Goal: Information Seeking & Learning: Learn about a topic

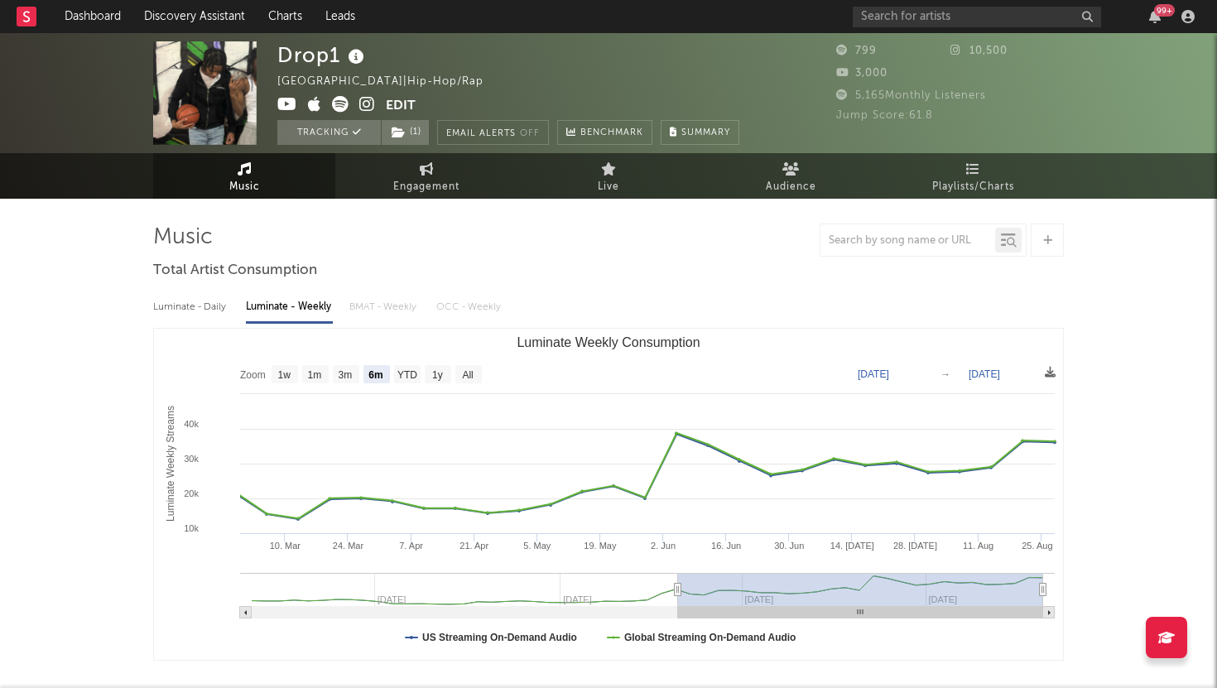
select select "6m"
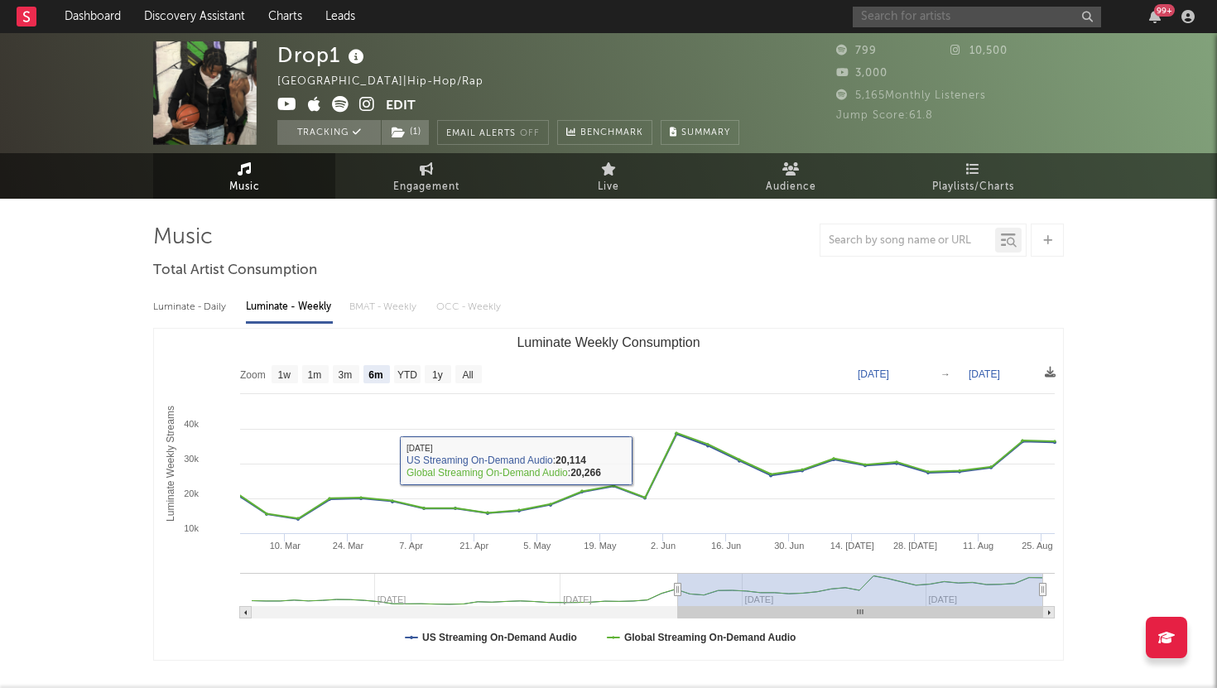
click at [908, 20] on input "text" at bounding box center [977, 17] width 248 height 21
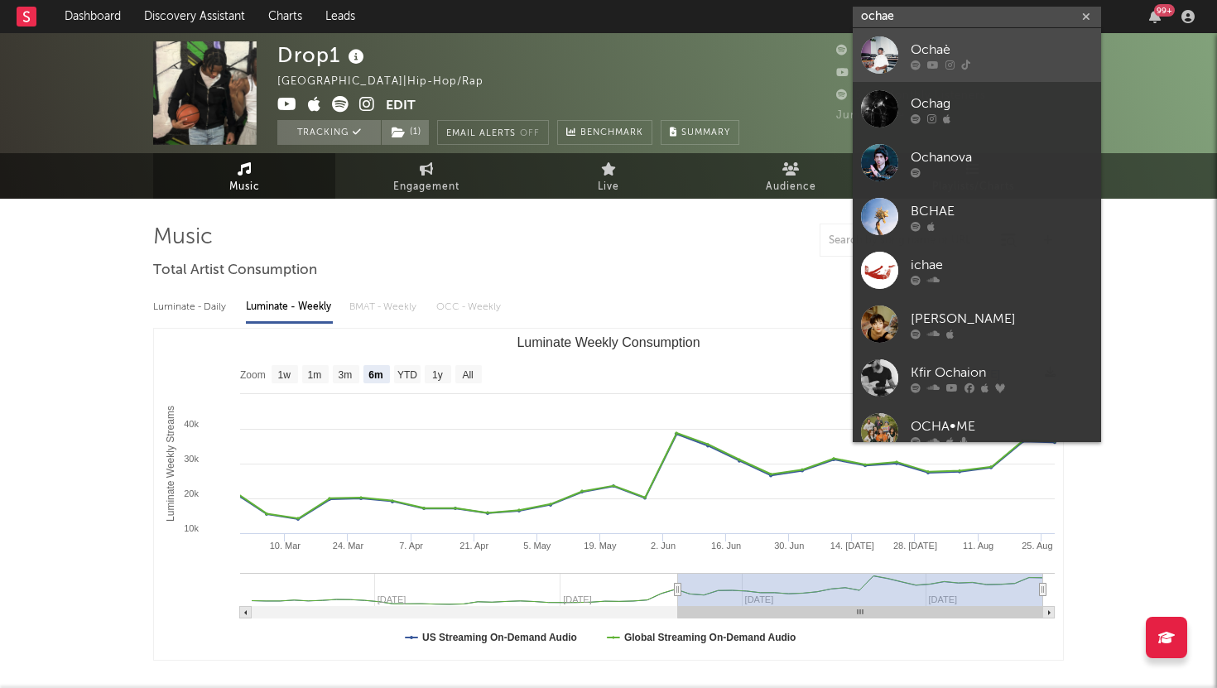
type input "ochae"
click at [907, 52] on link "Ochaè" at bounding box center [977, 55] width 248 height 54
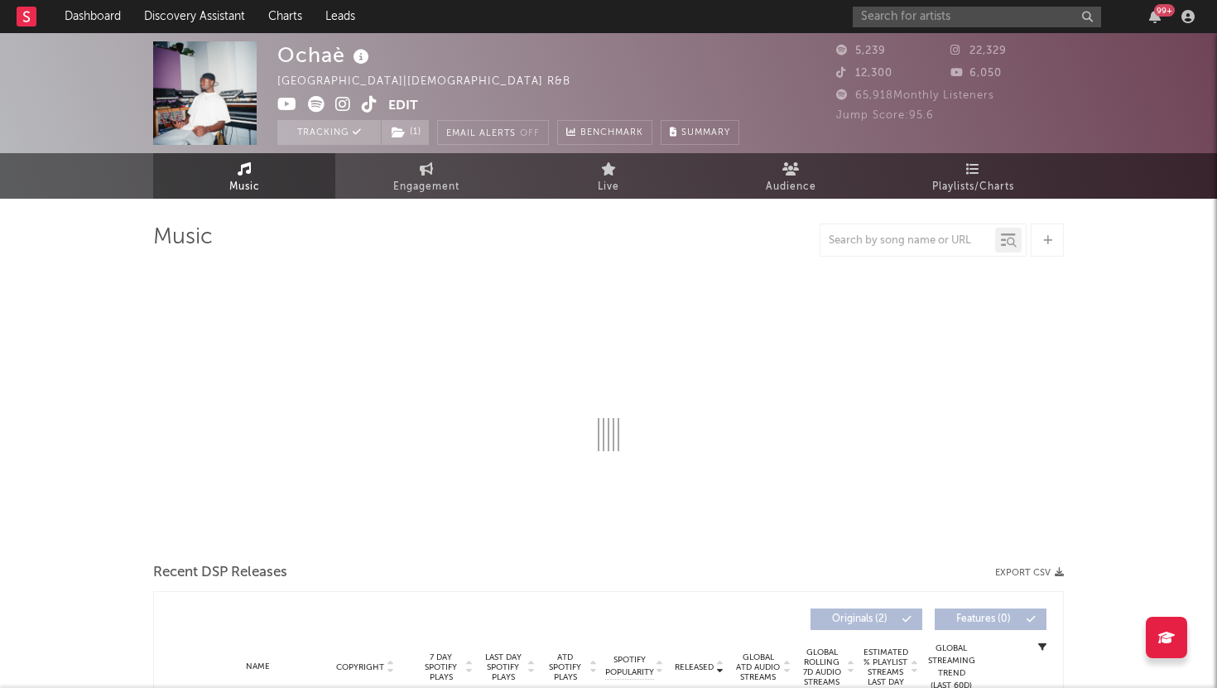
select select "1w"
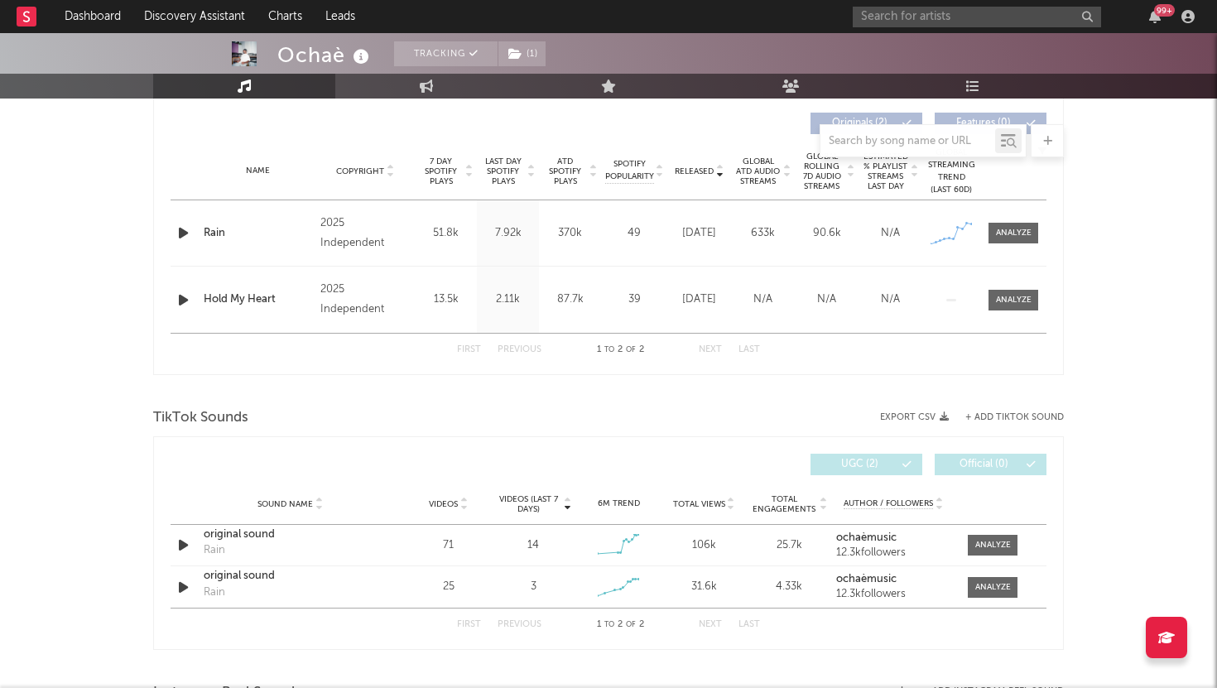
scroll to position [615, 0]
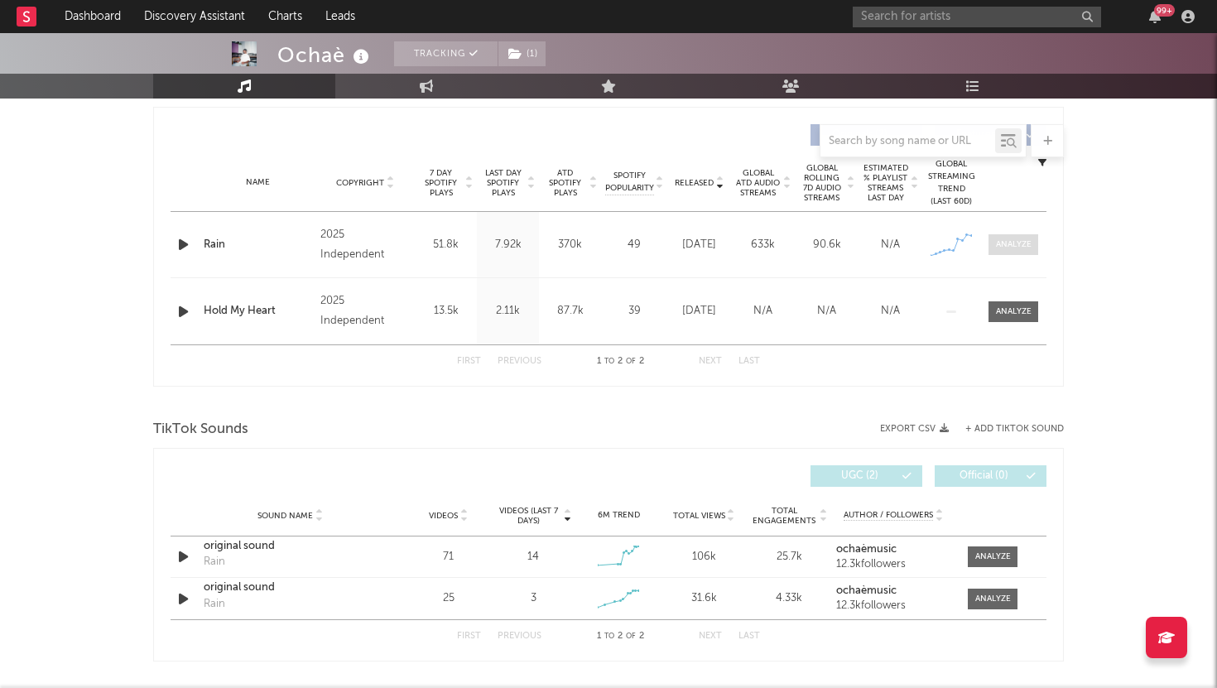
click at [1013, 243] on div at bounding box center [1014, 244] width 36 height 12
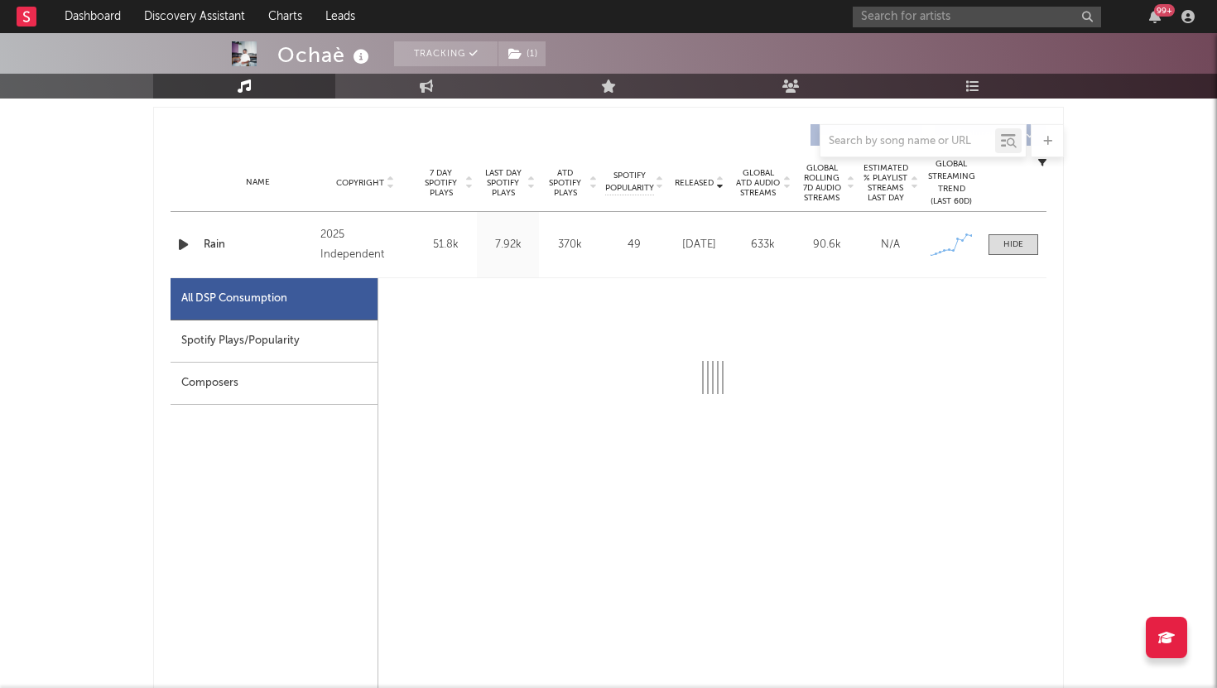
select select "1w"
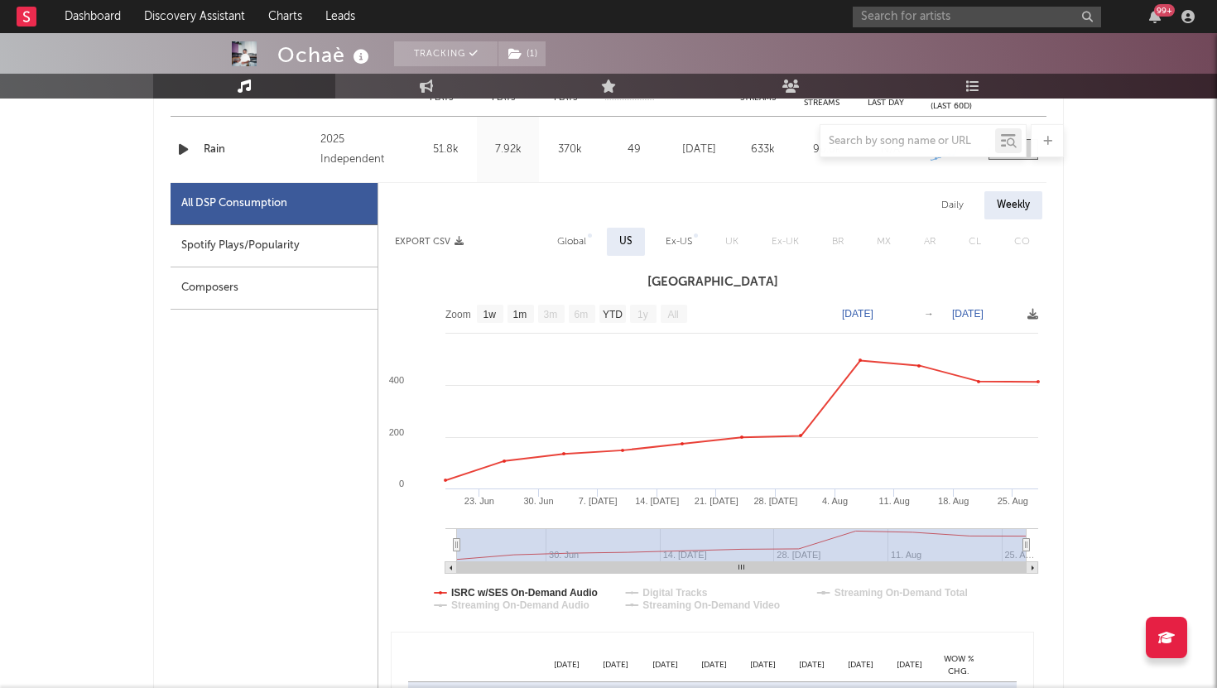
scroll to position [729, 0]
